Goal: Task Accomplishment & Management: Manage account settings

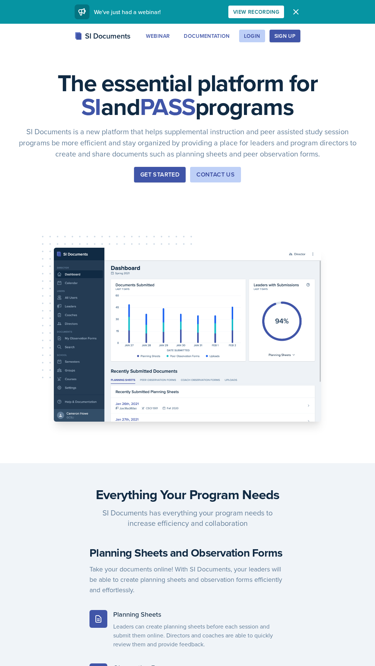
click at [300, 40] on button "Sign Up" at bounding box center [284, 36] width 31 height 13
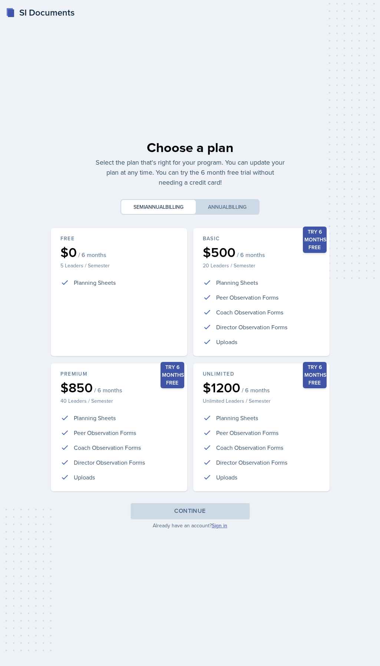
click at [225, 527] on link "Sign in" at bounding box center [220, 525] width 16 height 7
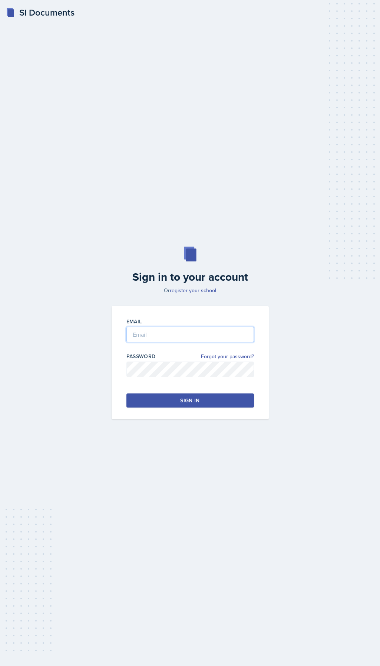
click at [170, 332] on input "email" at bounding box center [191, 335] width 128 height 16
type input "[EMAIL_ADDRESS][DOMAIN_NAME]"
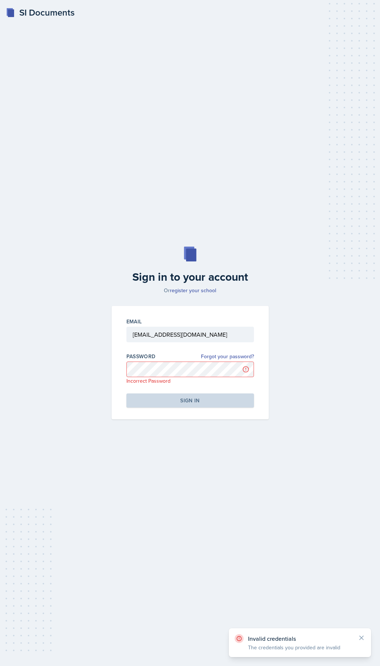
click at [239, 361] on div "Password Forgot your password? Incorrect Password" at bounding box center [191, 369] width 128 height 32
click at [237, 355] on link "Forgot your password?" at bounding box center [227, 357] width 53 height 8
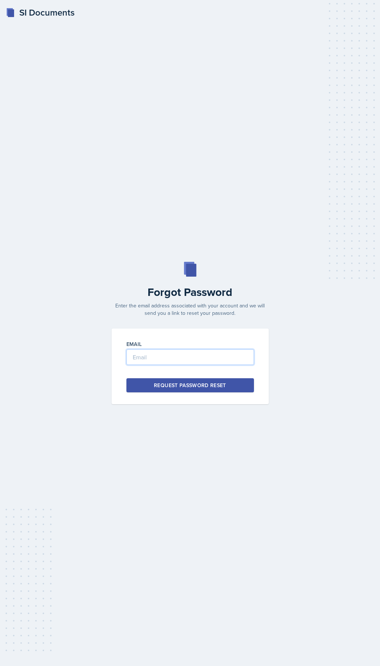
click at [191, 358] on input "email" at bounding box center [191, 357] width 128 height 16
type input "[EMAIL_ADDRESS][DOMAIN_NAME]"
click at [201, 386] on div "Request Password Reset" at bounding box center [190, 385] width 72 height 7
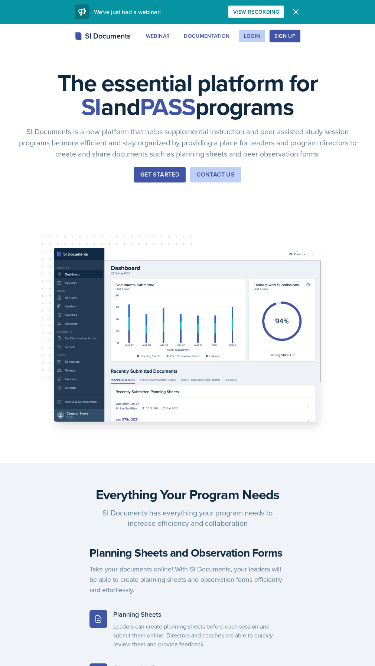
click at [295, 36] on div "Sign Up" at bounding box center [284, 36] width 21 height 6
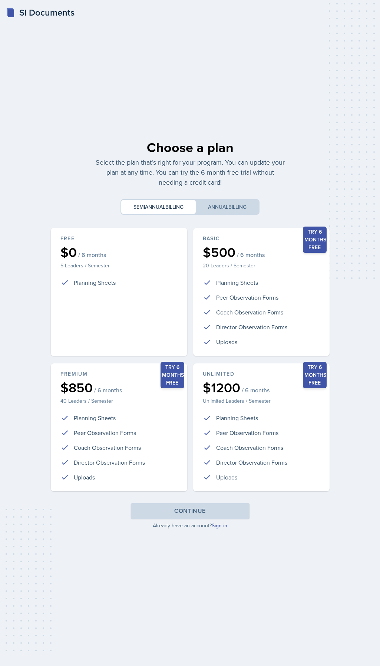
click at [189, 91] on div "SI Documents Choose a plan Select the plan that's right for your program. You c…" at bounding box center [190, 333] width 380 height 666
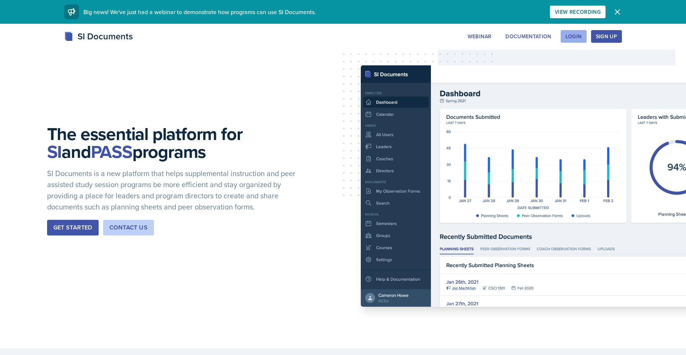
click at [571, 41] on button "Login" at bounding box center [574, 36] width 26 height 13
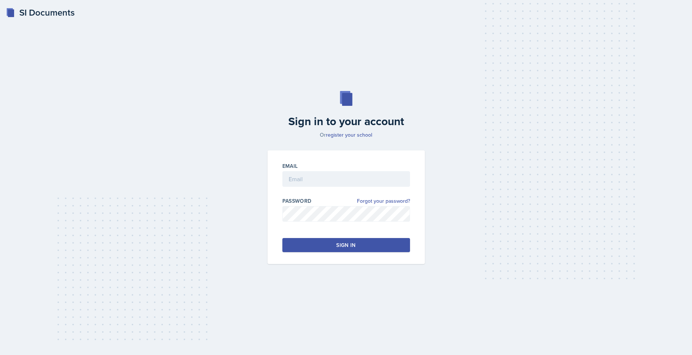
click at [305, 170] on div "Email" at bounding box center [346, 178] width 128 height 32
click at [324, 173] on input "email" at bounding box center [346, 179] width 128 height 16
type input "[EMAIL_ADDRESS][DOMAIN_NAME]"
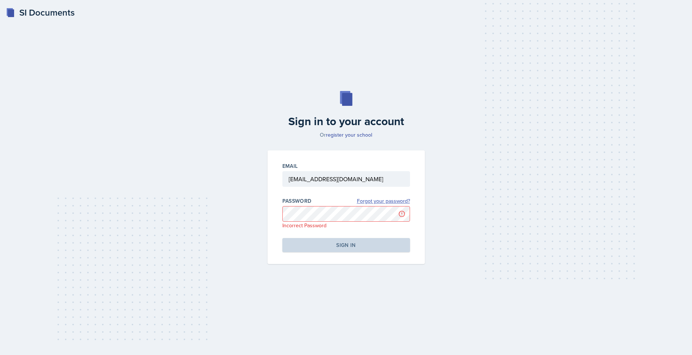
click at [389, 202] on link "Forgot your password?" at bounding box center [383, 201] width 53 height 8
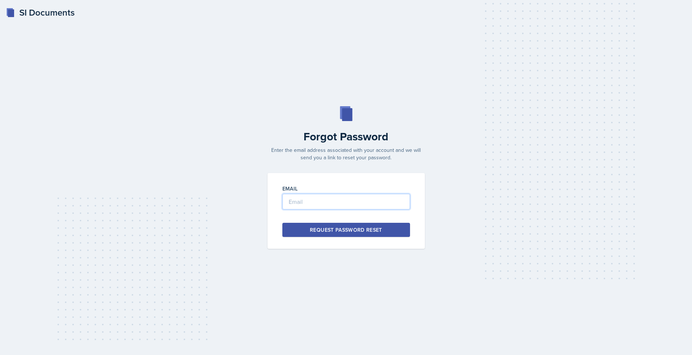
click at [358, 205] on input "email" at bounding box center [346, 202] width 128 height 16
type input "[EMAIL_ADDRESS][DOMAIN_NAME]"
click at [354, 230] on div "Request Password Reset" at bounding box center [346, 229] width 72 height 7
